Goal: Task Accomplishment & Management: Use online tool/utility

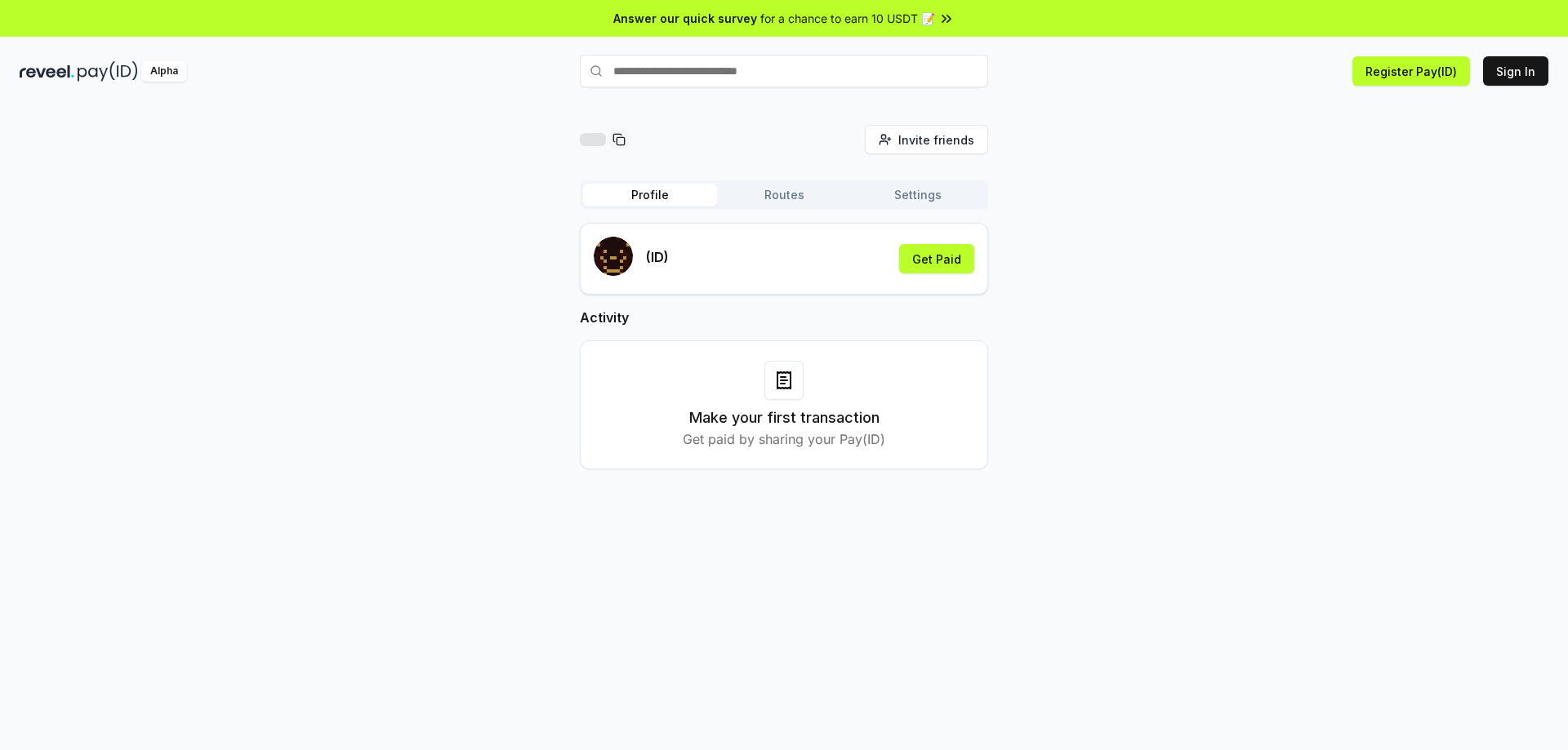
click at [784, 204] on button "Routes" at bounding box center [784, 195] width 134 height 23
click at [641, 186] on button "Profile" at bounding box center [650, 195] width 134 height 23
click at [645, 250] on div "(ID)" at bounding box center [631, 258] width 75 height 44
click at [928, 259] on button "Get Paid" at bounding box center [937, 258] width 75 height 29
